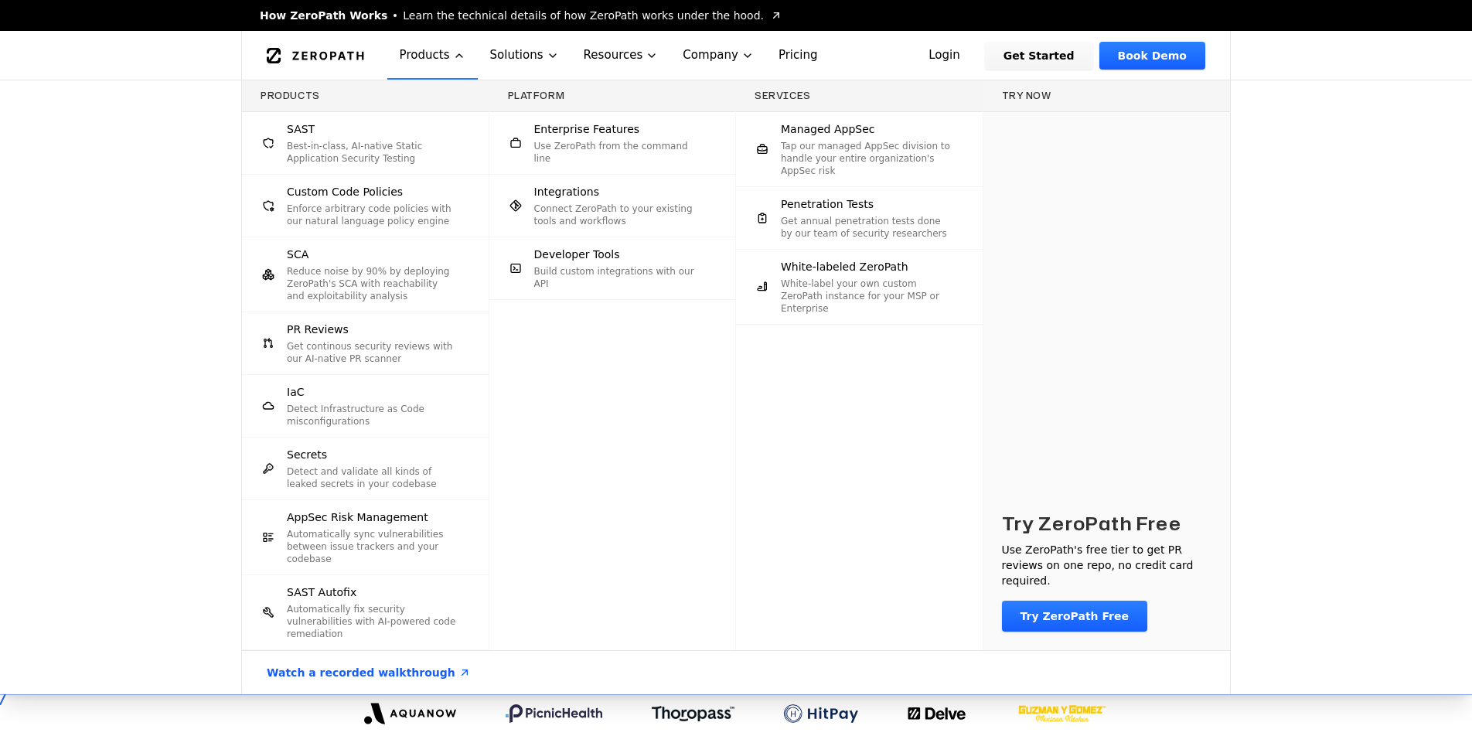
click at [354, 140] on p "Best-in-class, AI-native Static Application Security Testing" at bounding box center [372, 152] width 171 height 25
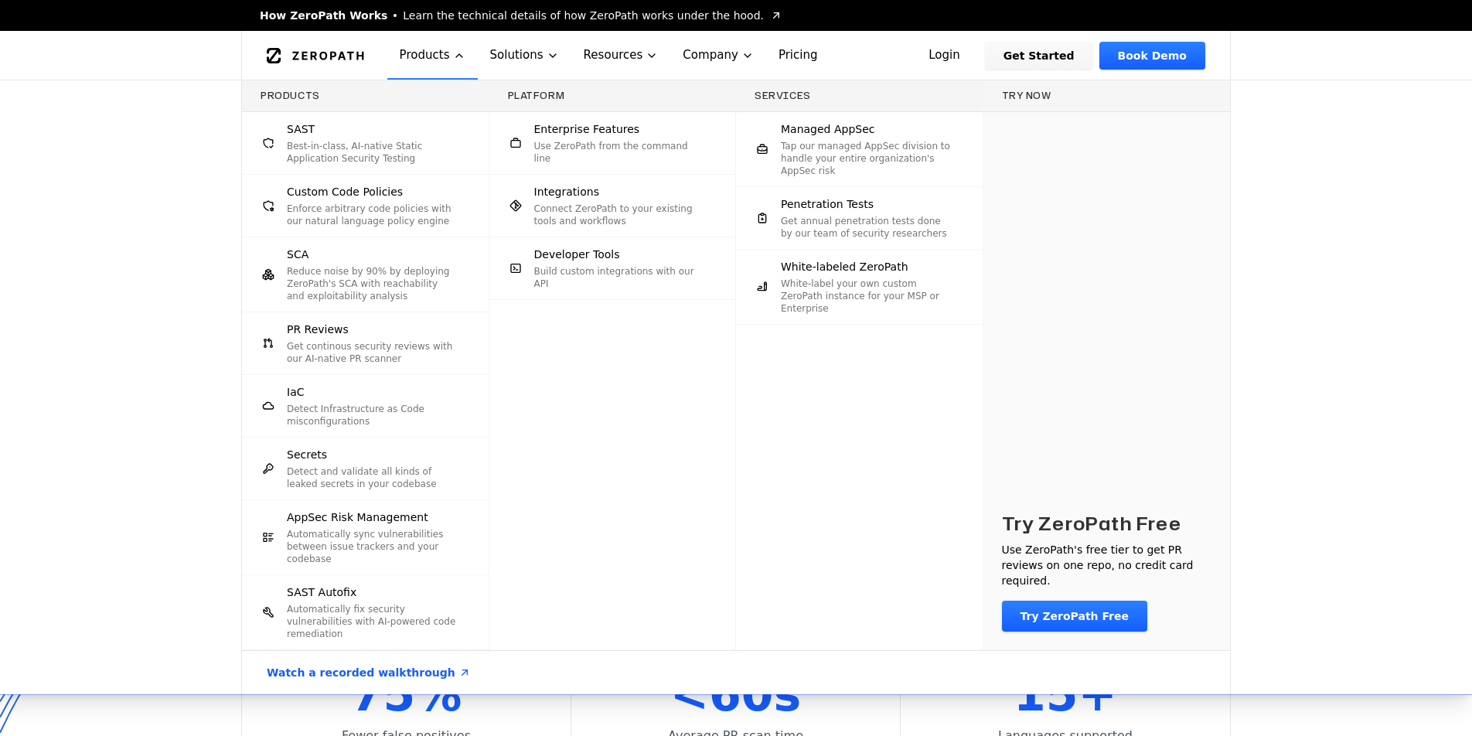
click at [336, 390] on div "IaC Detect Infrastructure as Code misconfigurations" at bounding box center [372, 405] width 171 height 43
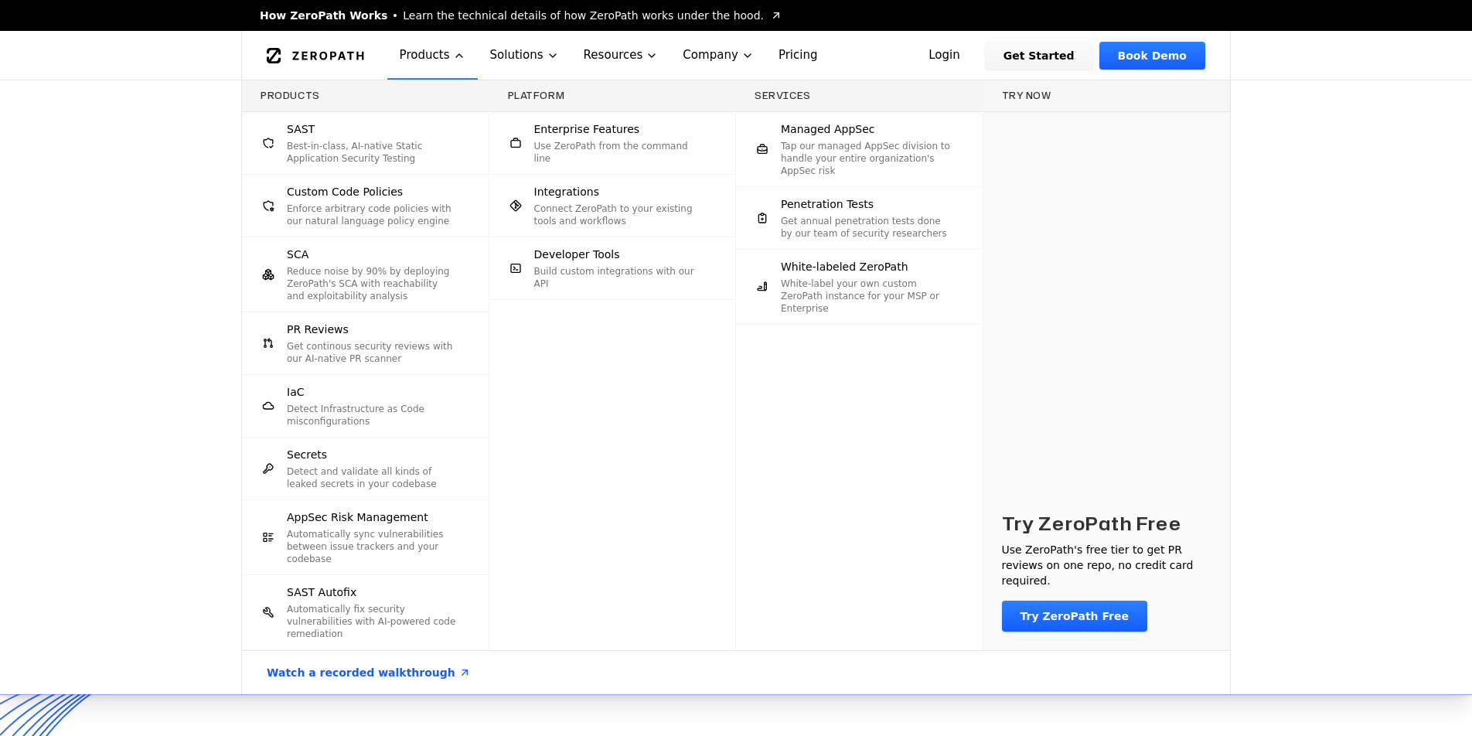
click at [347, 486] on p "Detect and validate all kinds of leaked secrets in your codebase" at bounding box center [372, 477] width 171 height 25
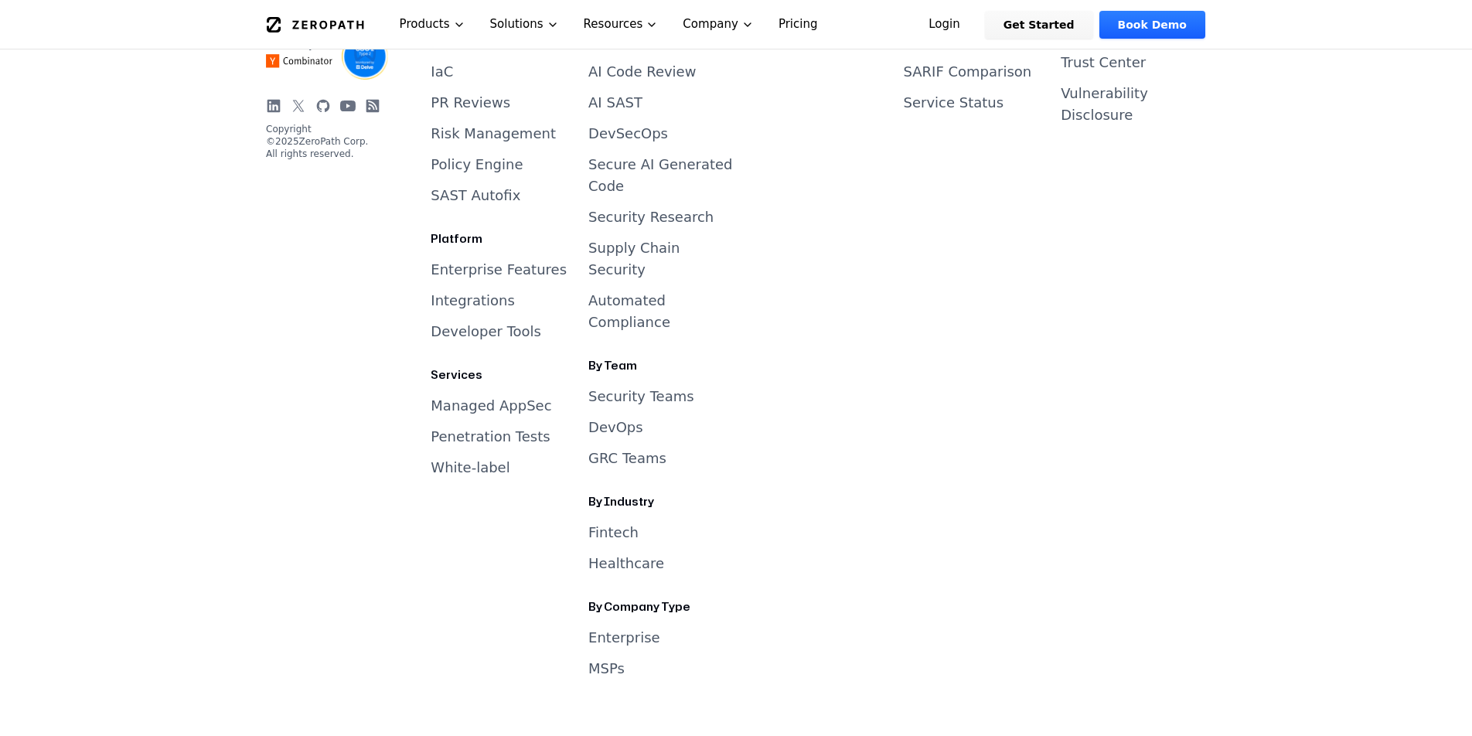
scroll to position [477, 0]
